Goal: Find specific page/section: Find specific page/section

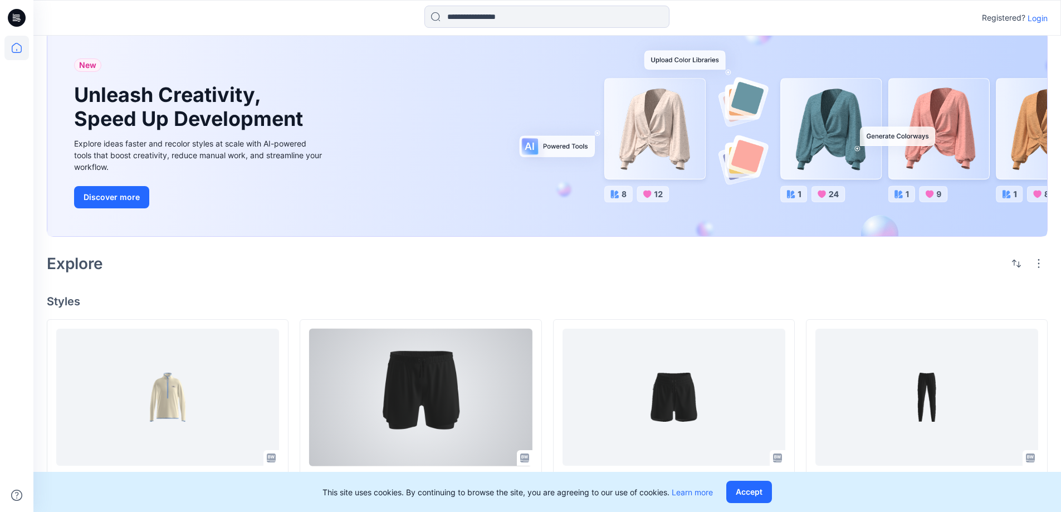
scroll to position [56, 0]
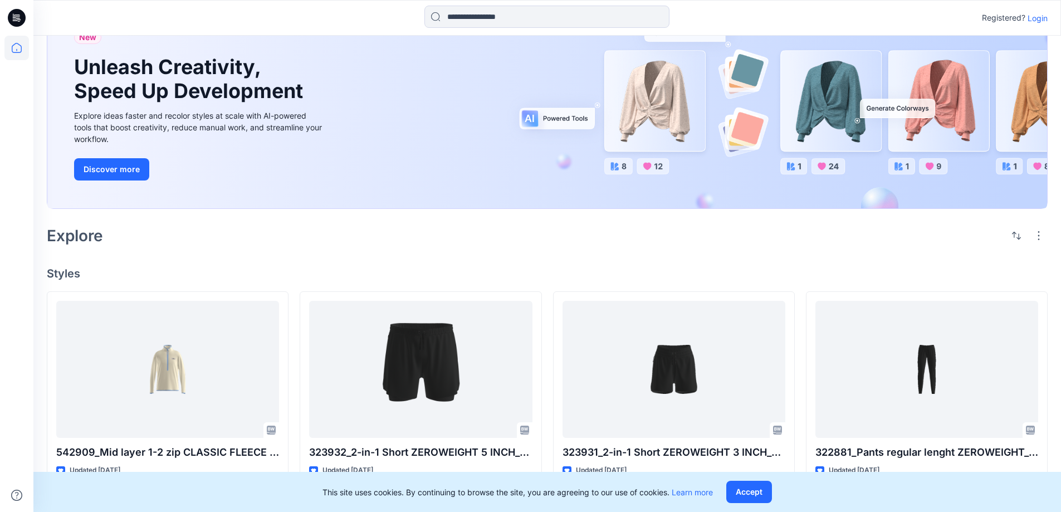
click at [793, 272] on h4 "Styles" at bounding box center [547, 273] width 1001 height 13
click at [795, 273] on h4 "Styles" at bounding box center [547, 273] width 1001 height 13
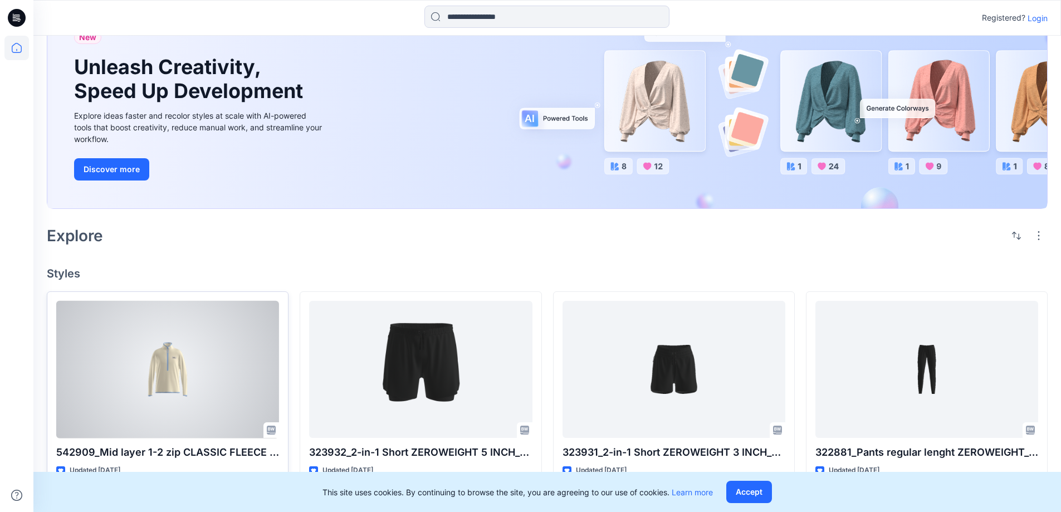
click at [167, 372] on div at bounding box center [167, 370] width 223 height 138
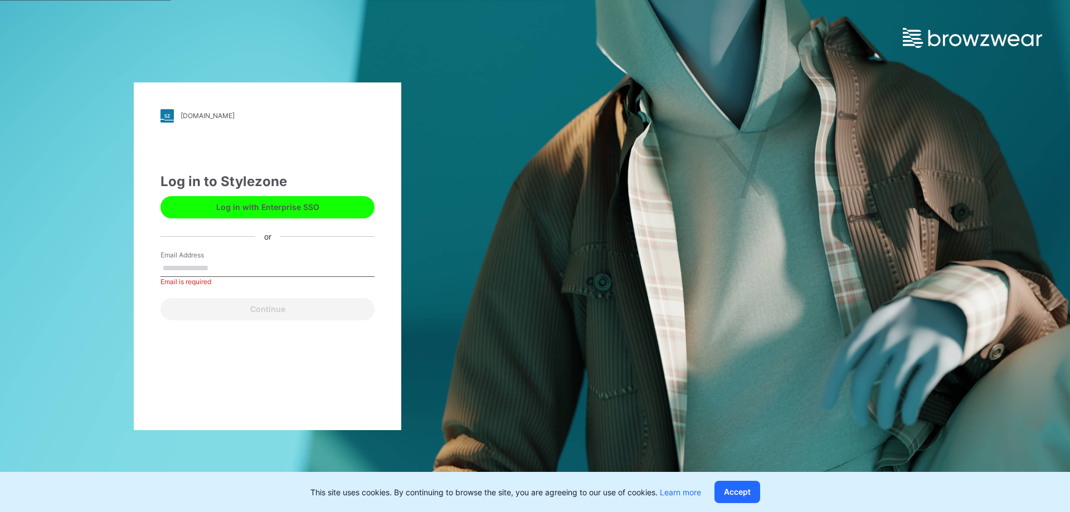
click at [187, 262] on input "Email Address" at bounding box center [267, 268] width 214 height 17
type input "**********"
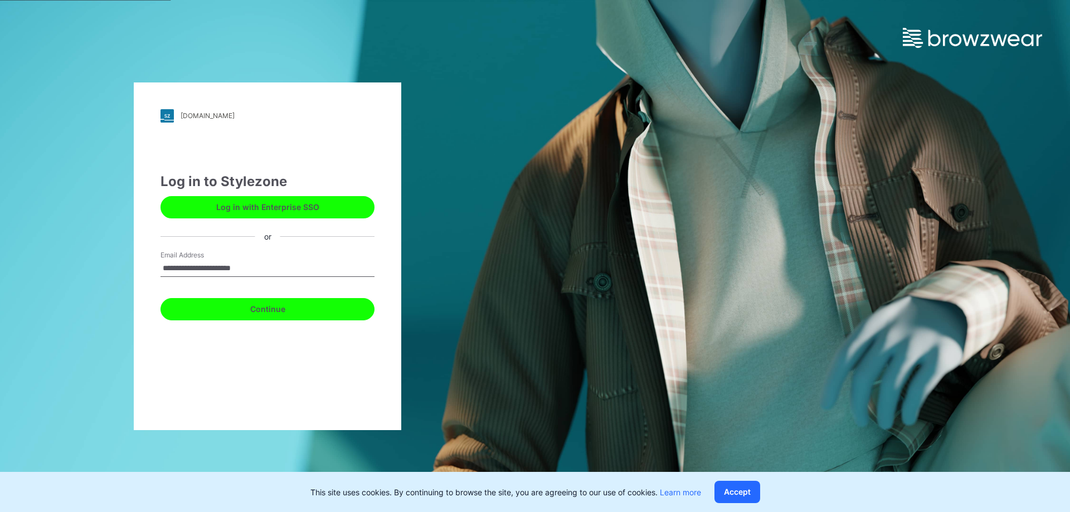
click at [306, 307] on button "Continue" at bounding box center [267, 309] width 214 height 22
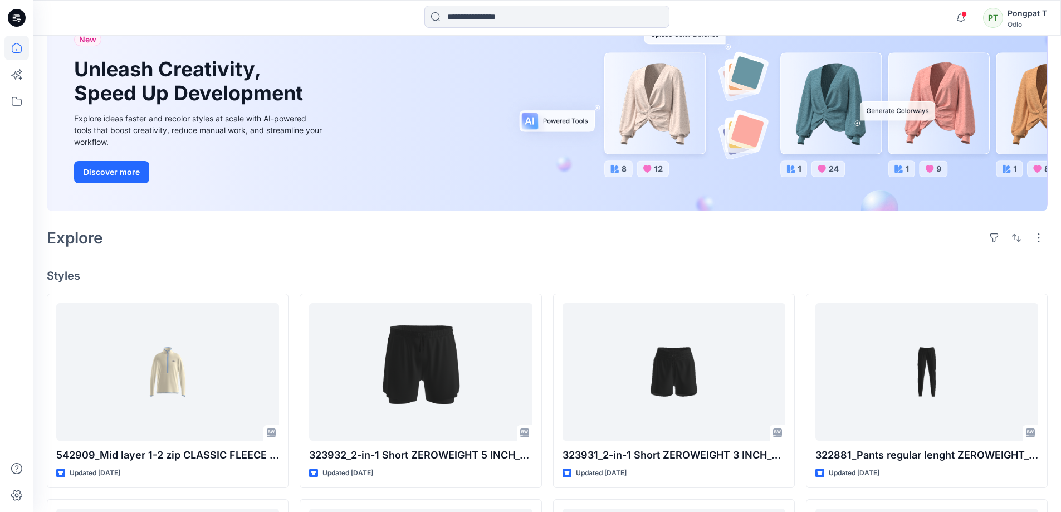
scroll to position [111, 0]
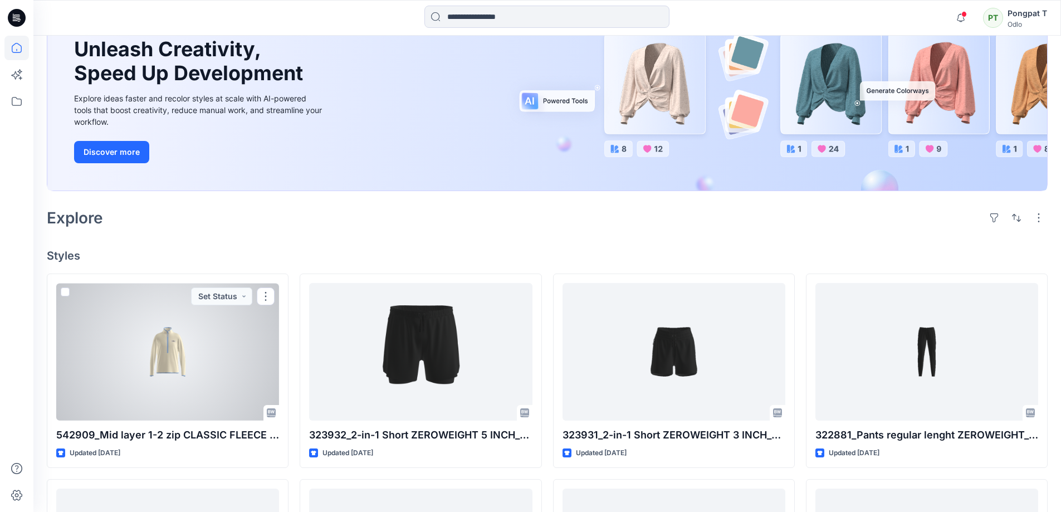
click at [171, 347] on div at bounding box center [167, 352] width 223 height 138
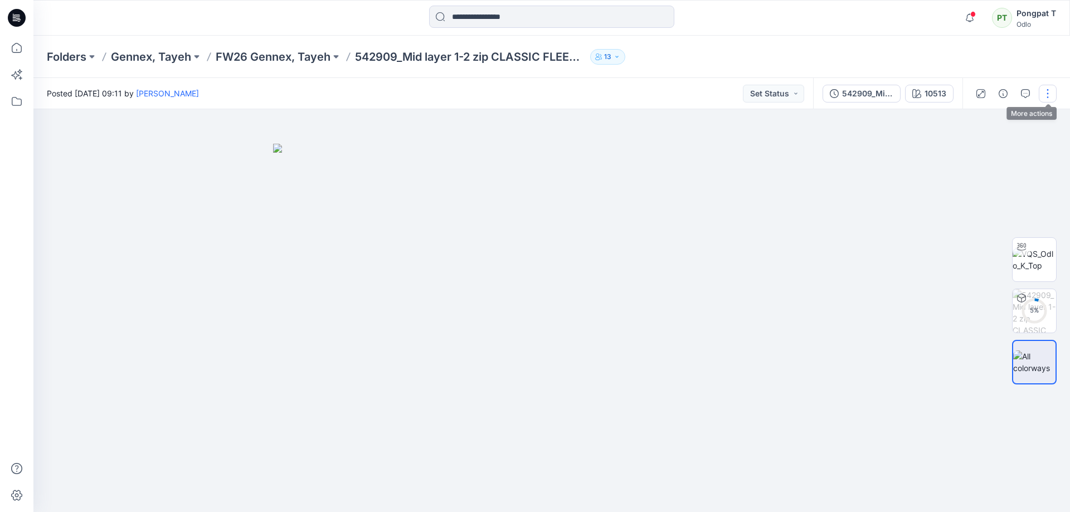
click at [1050, 95] on button "button" at bounding box center [1047, 94] width 18 height 18
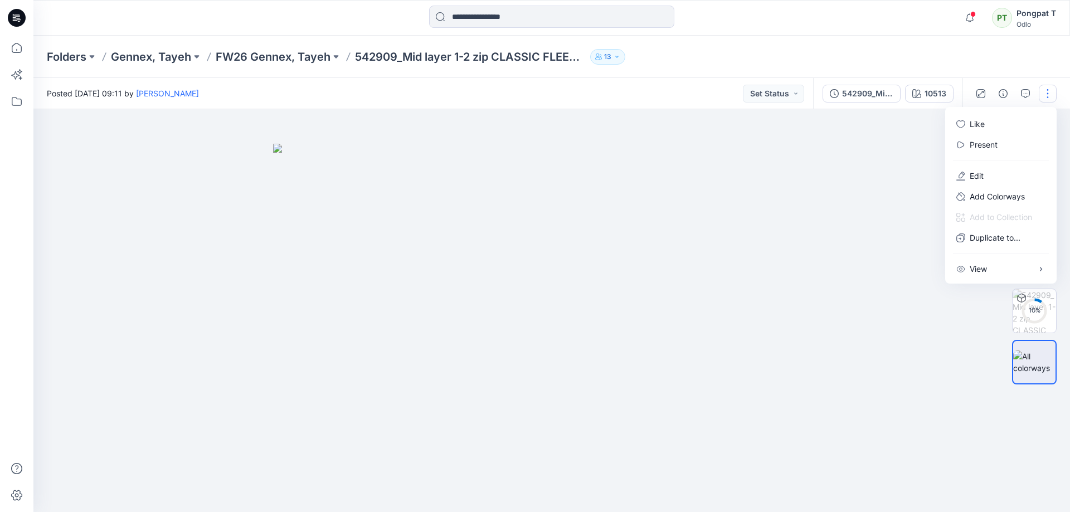
click at [676, 372] on img at bounding box center [551, 328] width 557 height 369
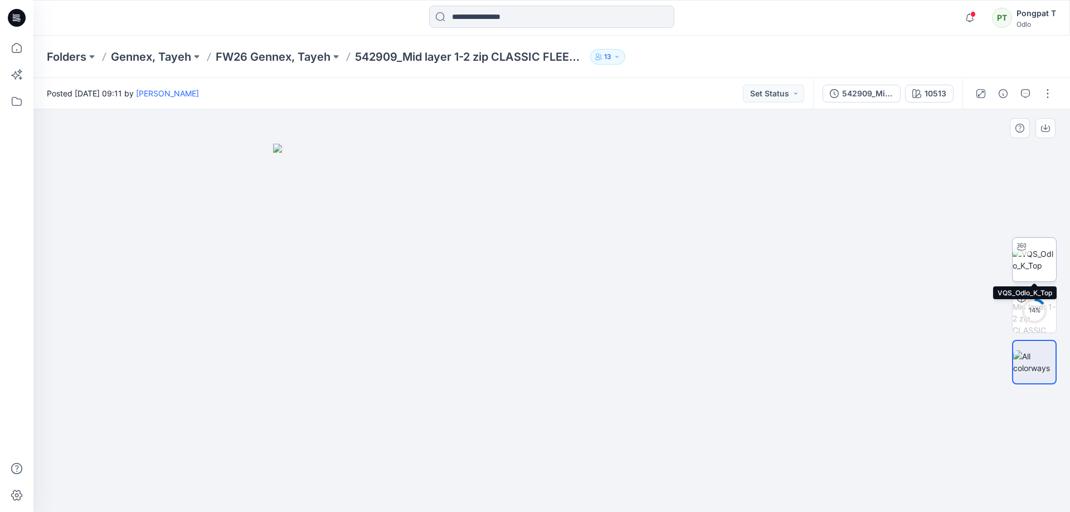
click at [1046, 260] on img at bounding box center [1033, 259] width 43 height 23
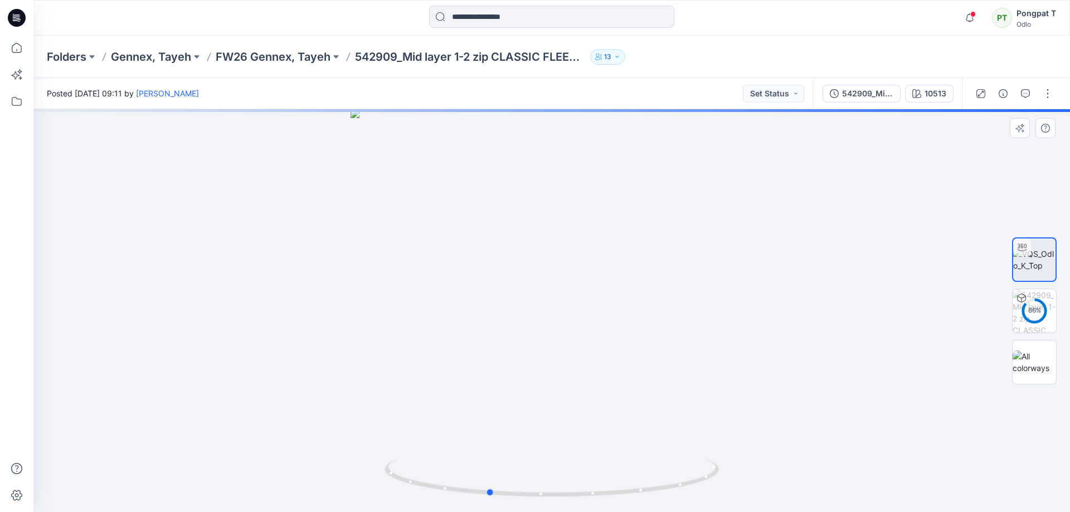
drag, startPoint x: 690, startPoint y: 454, endPoint x: 296, endPoint y: 443, distance: 394.0
click at [293, 443] on div at bounding box center [551, 310] width 1036 height 403
click at [1024, 94] on icon "button" at bounding box center [1024, 93] width 9 height 9
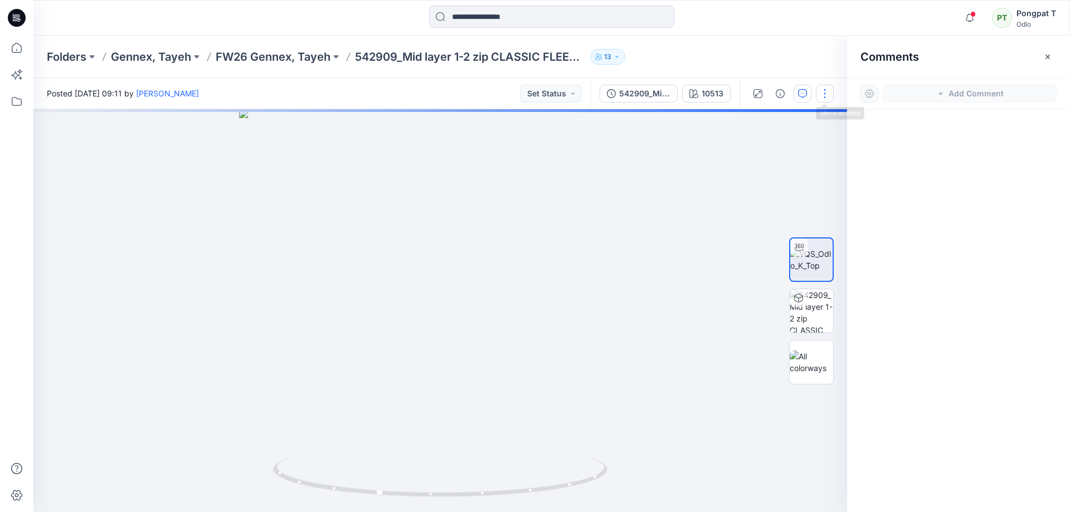
click at [823, 92] on button "button" at bounding box center [825, 94] width 18 height 18
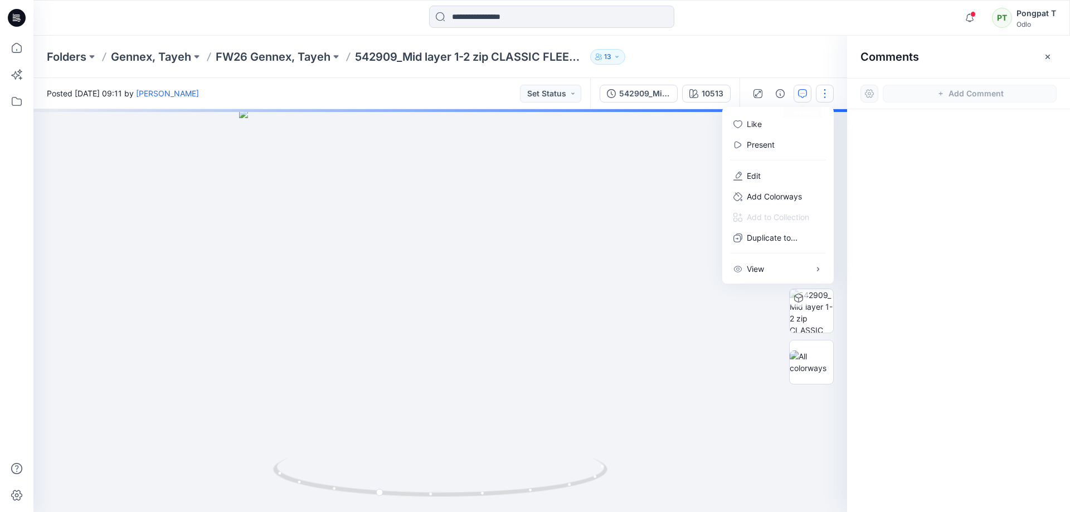
click at [642, 164] on div at bounding box center [439, 310] width 813 height 403
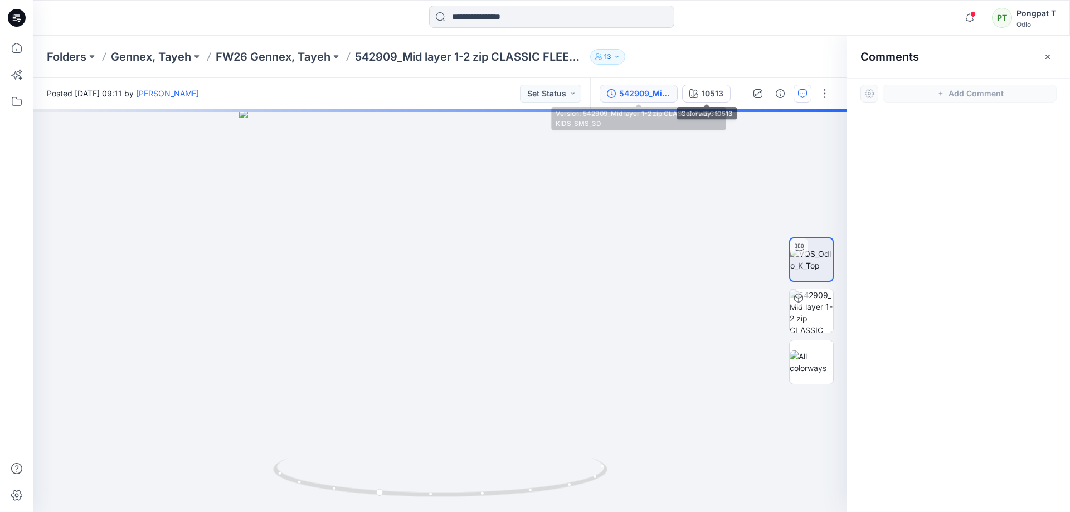
click at [653, 97] on div "542909_Mid layer 1-2 zip CLASSIC FLEECE KIDS_SMS_3D" at bounding box center [644, 93] width 51 height 12
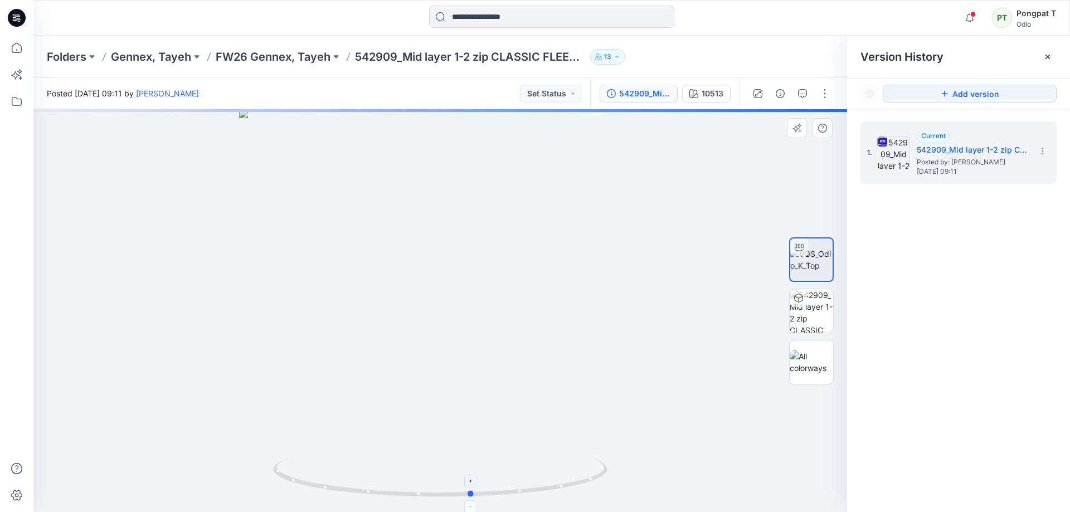
drag, startPoint x: 507, startPoint y: 477, endPoint x: 601, endPoint y: 460, distance: 95.3
click at [601, 460] on icon at bounding box center [441, 479] width 337 height 42
click at [674, 278] on div at bounding box center [439, 310] width 813 height 403
drag, startPoint x: 496, startPoint y: 366, endPoint x: 528, endPoint y: 534, distance: 170.8
click at [528, 511] on html "Notifications Erica Franck shared 542909_Mid layer 1-2 zip CLASSIC FLEECE KIDS_…" at bounding box center [535, 256] width 1070 height 512
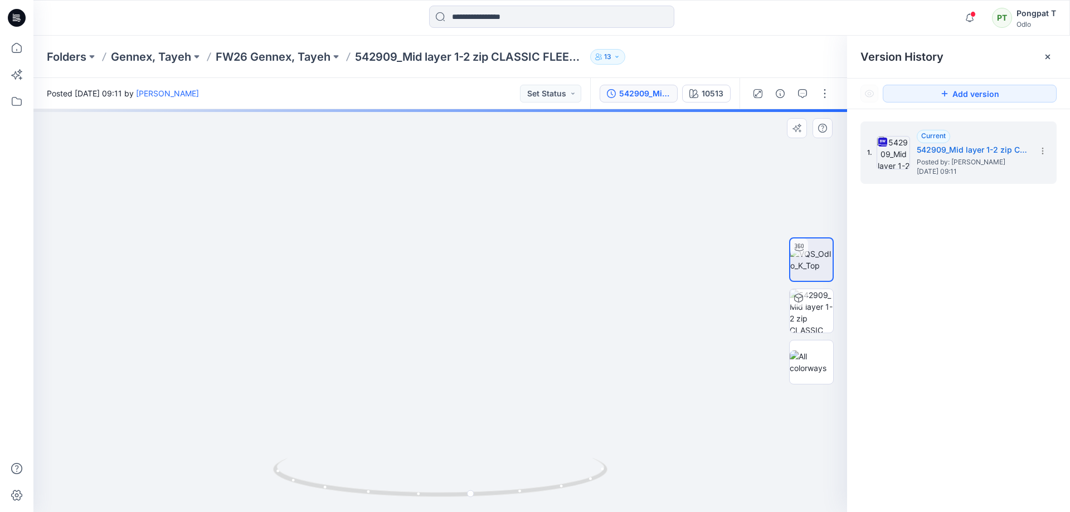
drag, startPoint x: 556, startPoint y: 441, endPoint x: 529, endPoint y: 375, distance: 71.0
click at [529, 375] on img at bounding box center [507, 310] width 1323 height 403
drag, startPoint x: 624, startPoint y: 360, endPoint x: 457, endPoint y: 234, distance: 209.2
click at [457, 239] on img at bounding box center [272, 233] width 1323 height 556
drag, startPoint x: 454, startPoint y: 368, endPoint x: 467, endPoint y: 236, distance: 133.2
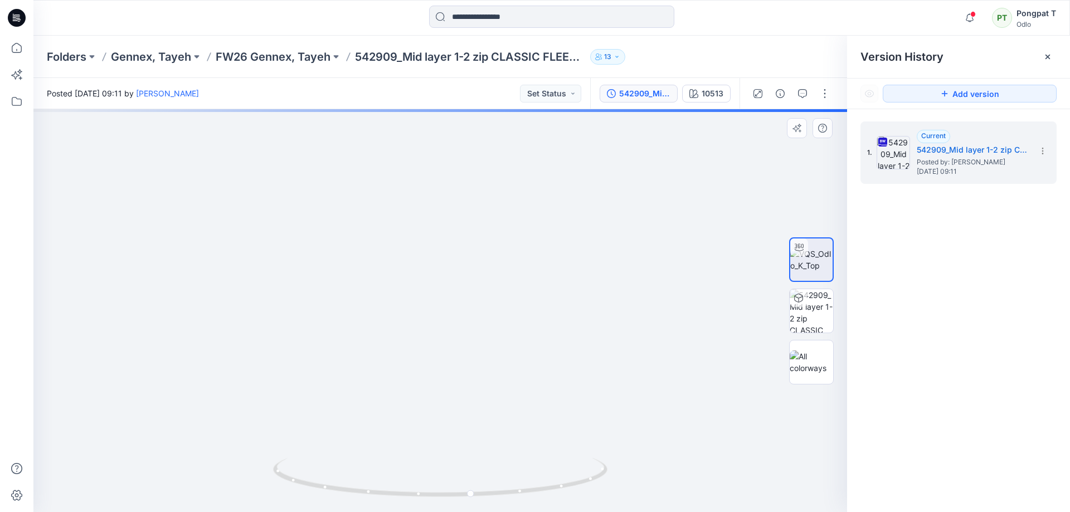
click at [467, 236] on img at bounding box center [318, 169] width 1323 height 685
drag, startPoint x: 518, startPoint y: 321, endPoint x: 573, endPoint y: 104, distance: 223.5
click at [572, 104] on div "Posted Thursday, August 28, 2025 09:11 by Erica Franck Set Status 542909_Mid la…" at bounding box center [551, 295] width 1036 height 434
drag, startPoint x: 558, startPoint y: 326, endPoint x: 589, endPoint y: 177, distance: 152.1
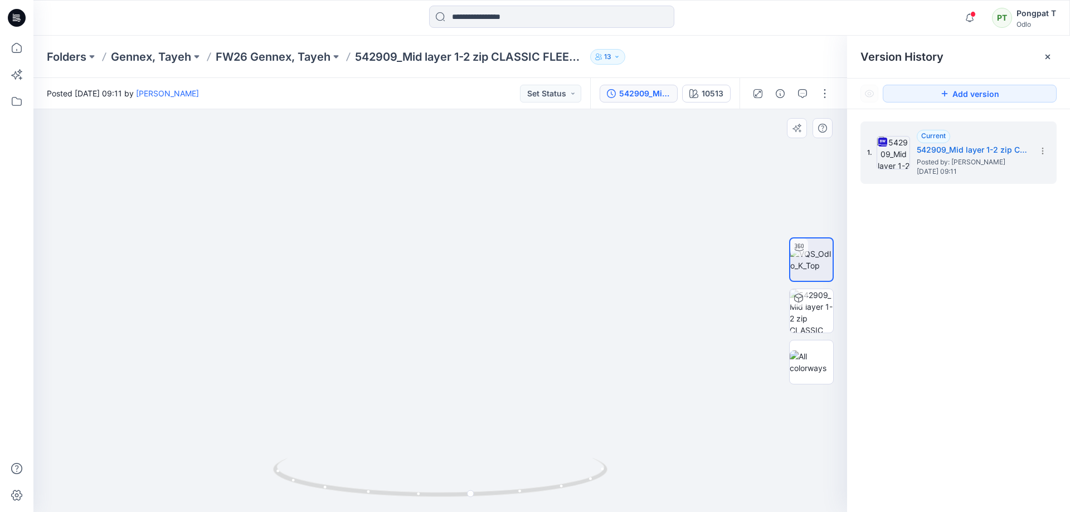
drag, startPoint x: 533, startPoint y: 300, endPoint x: 697, endPoint y: 373, distance: 180.3
drag, startPoint x: 641, startPoint y: 226, endPoint x: 517, endPoint y: 136, distance: 152.4
drag, startPoint x: 534, startPoint y: 276, endPoint x: 540, endPoint y: 391, distance: 115.5
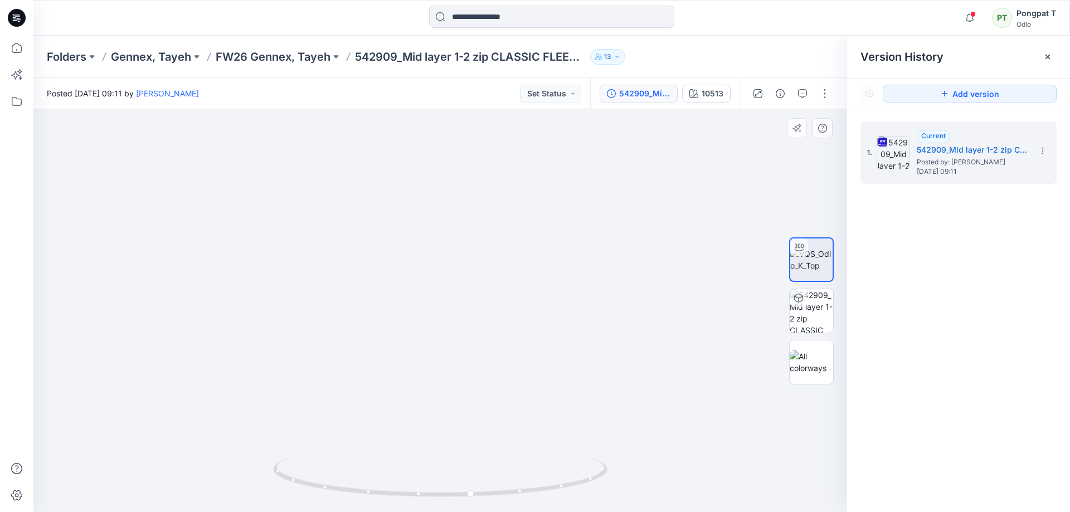
click at [544, 393] on img at bounding box center [575, 22] width 1323 height 980
drag, startPoint x: 515, startPoint y: 353, endPoint x: 473, endPoint y: 221, distance: 138.5
click at [509, 495] on div at bounding box center [439, 310] width 813 height 403
drag, startPoint x: 497, startPoint y: 438, endPoint x: 490, endPoint y: 301, distance: 137.3
click at [498, 458] on div at bounding box center [439, 310] width 813 height 403
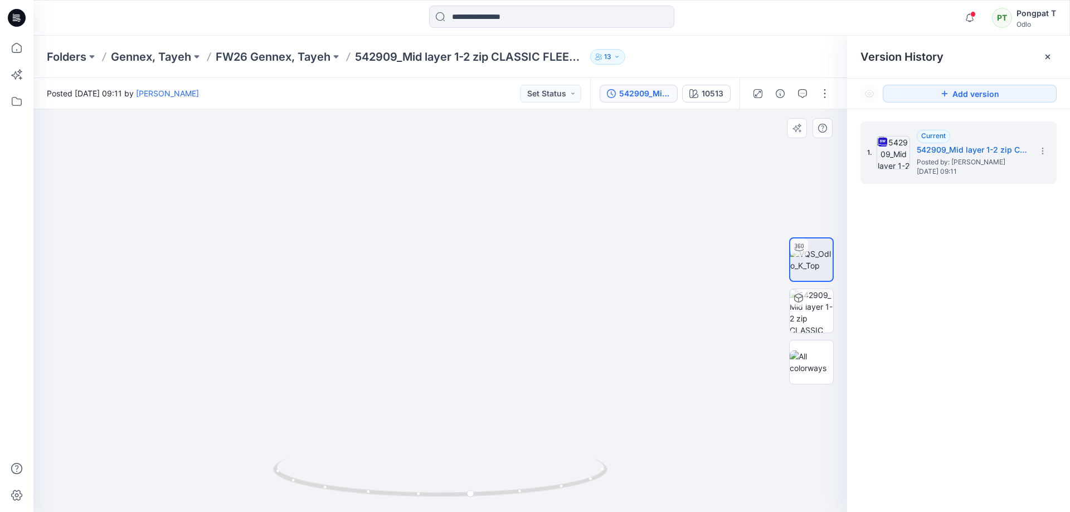
drag, startPoint x: 590, startPoint y: 224, endPoint x: 438, endPoint y: 304, distance: 171.7
click at [438, 304] on img at bounding box center [462, 310] width 1323 height 403
click at [821, 301] on img at bounding box center [810, 310] width 43 height 43
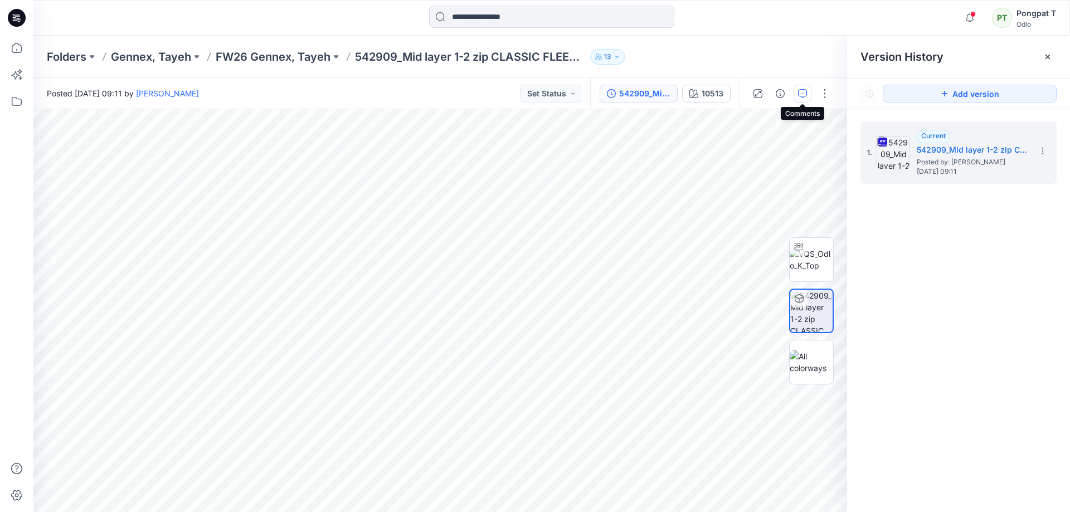
click at [801, 96] on icon "button" at bounding box center [802, 93] width 9 height 9
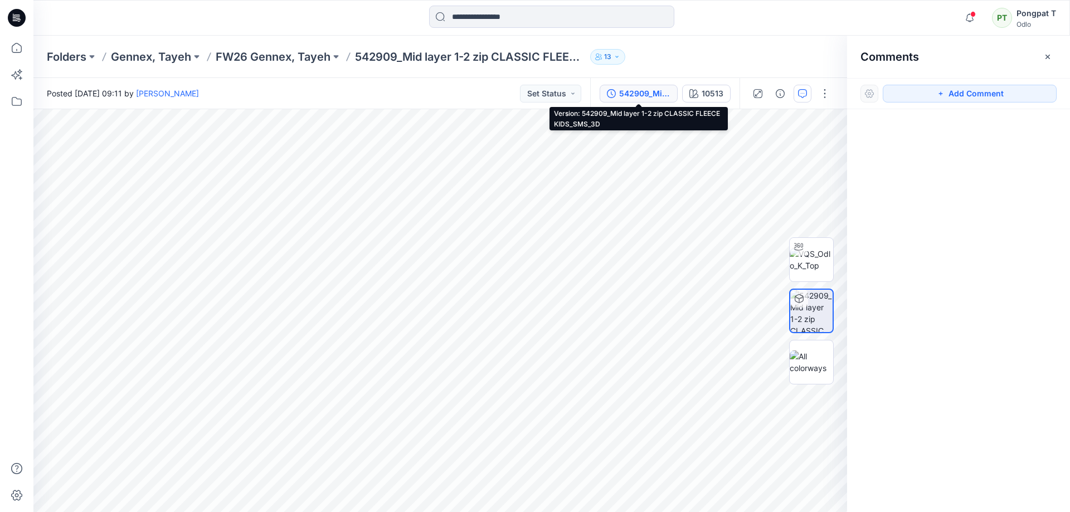
click at [654, 95] on div "542909_Mid layer 1-2 zip CLASSIC FLEECE KIDS_SMS_3D" at bounding box center [644, 93] width 51 height 12
